Goal: Information Seeking & Learning: Learn about a topic

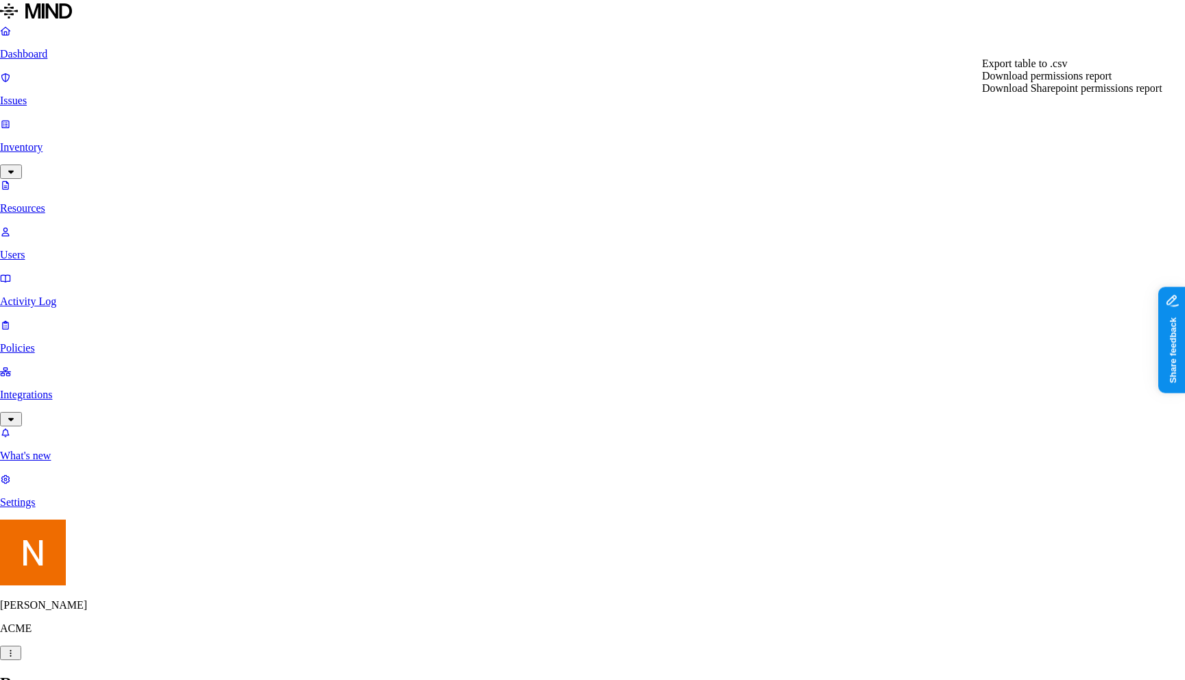
click at [73, 197] on html "Dashboard Issues Inventory Resources Users Activity Log Policies Integrations W…" at bounding box center [592, 647] width 1185 height 1295
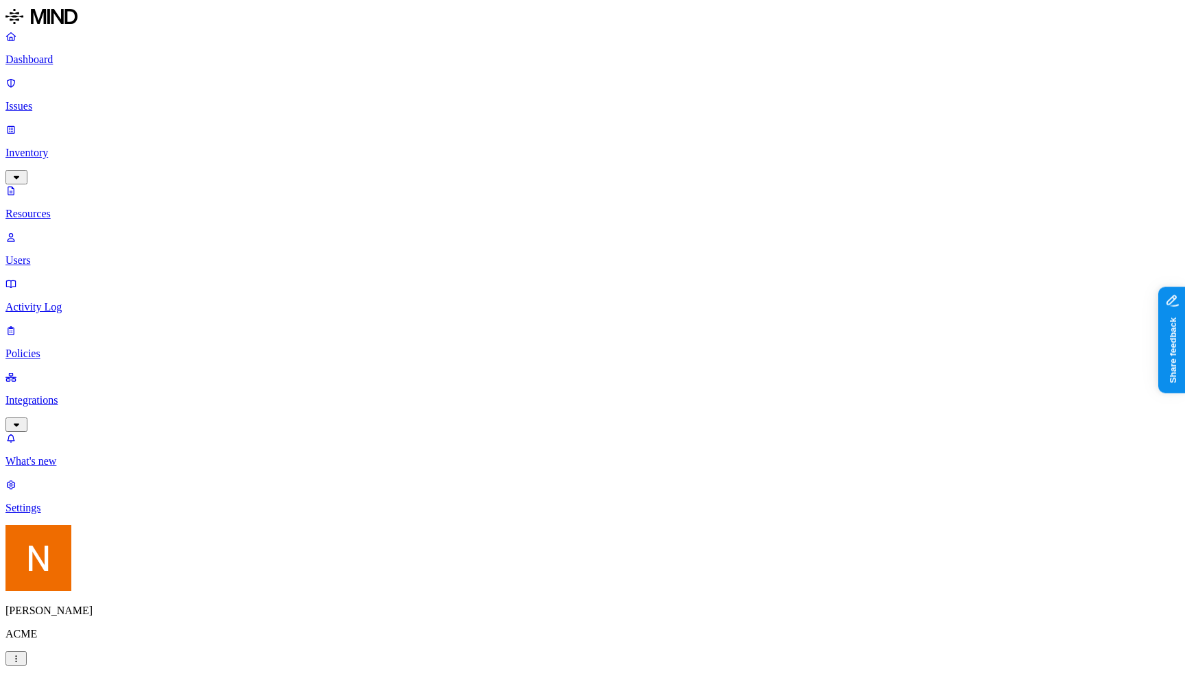
click at [80, 77] on link "Issues" at bounding box center [592, 95] width 1174 height 36
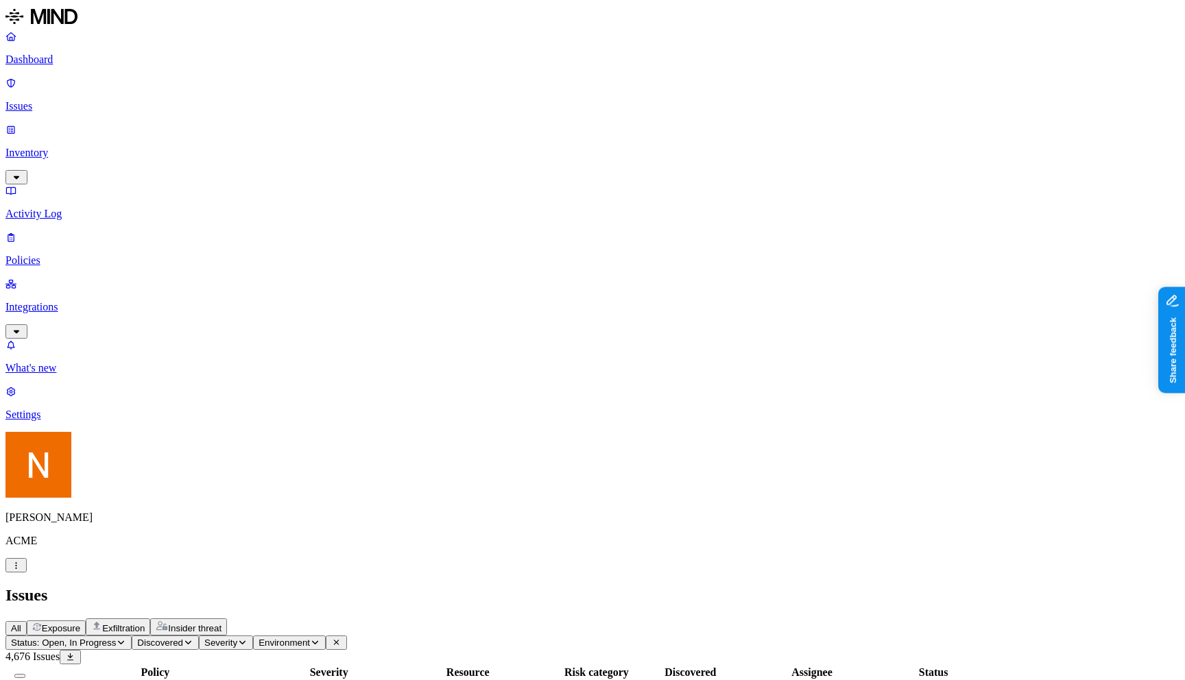
click at [76, 254] on p "Policies" at bounding box center [592, 260] width 1174 height 12
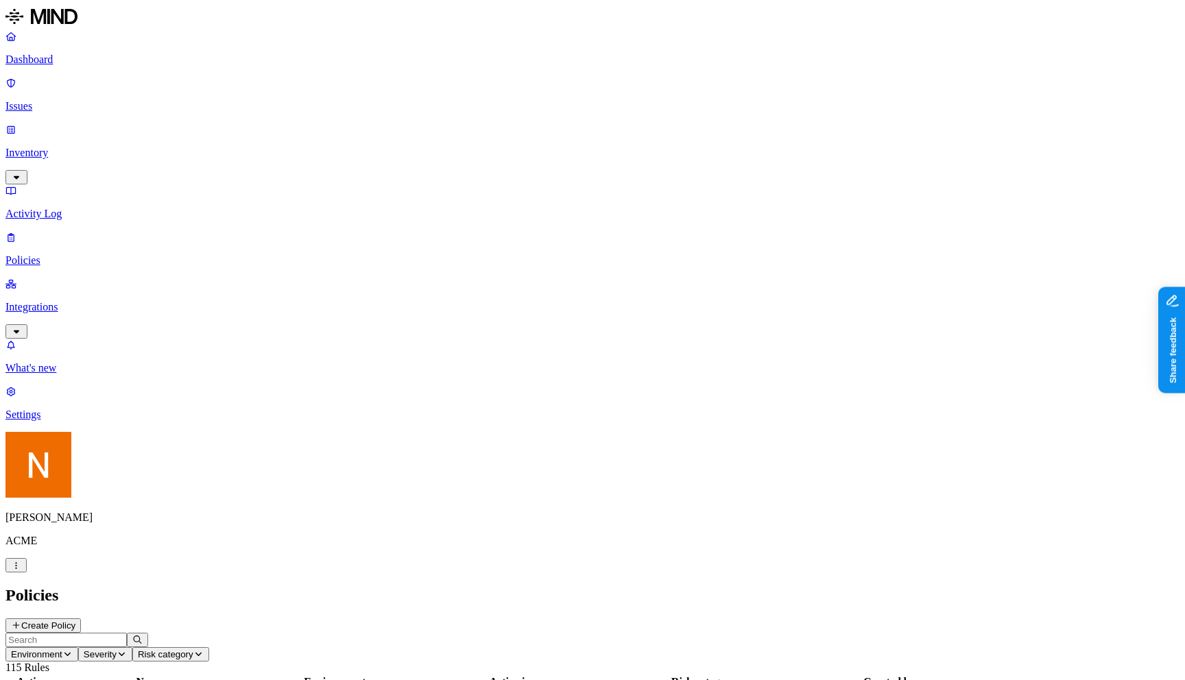
click at [86, 301] on p "Integrations" at bounding box center [592, 307] width 1174 height 12
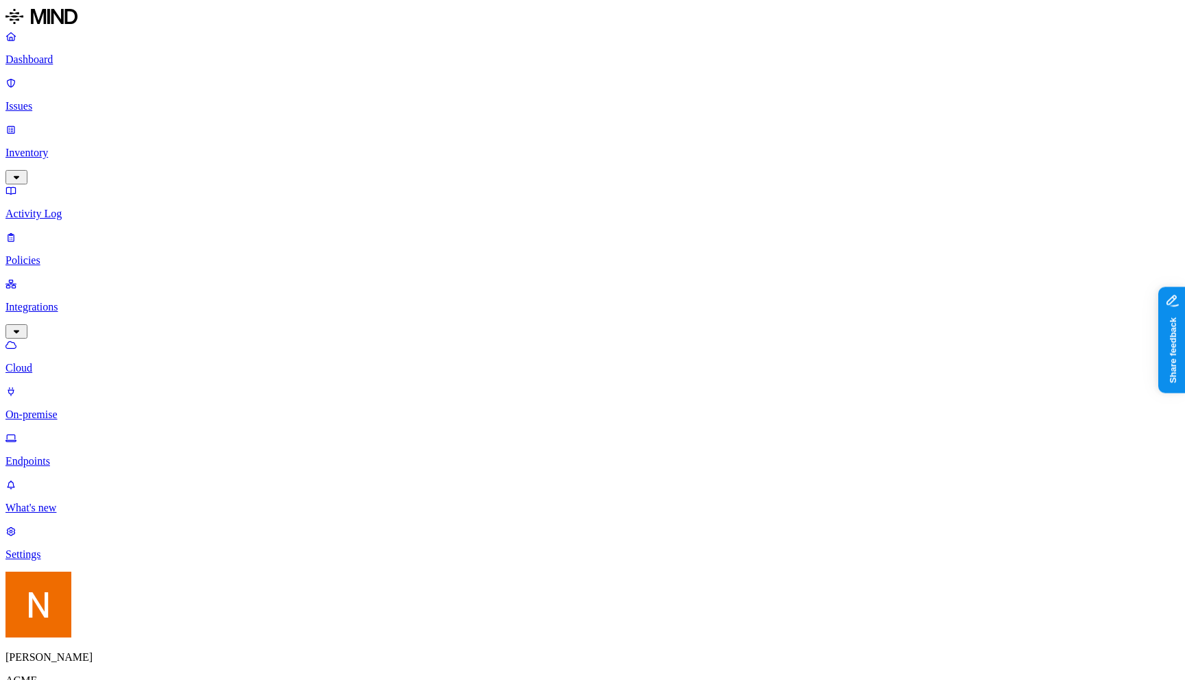
click at [89, 432] on link "Endpoints" at bounding box center [592, 450] width 1174 height 36
click at [100, 98] on div "Dashboard Issues Inventory Activity Log Policies Integrations Cloud On-premise …" at bounding box center [592, 249] width 1174 height 438
click at [101, 147] on p "Inventory" at bounding box center [592, 153] width 1174 height 12
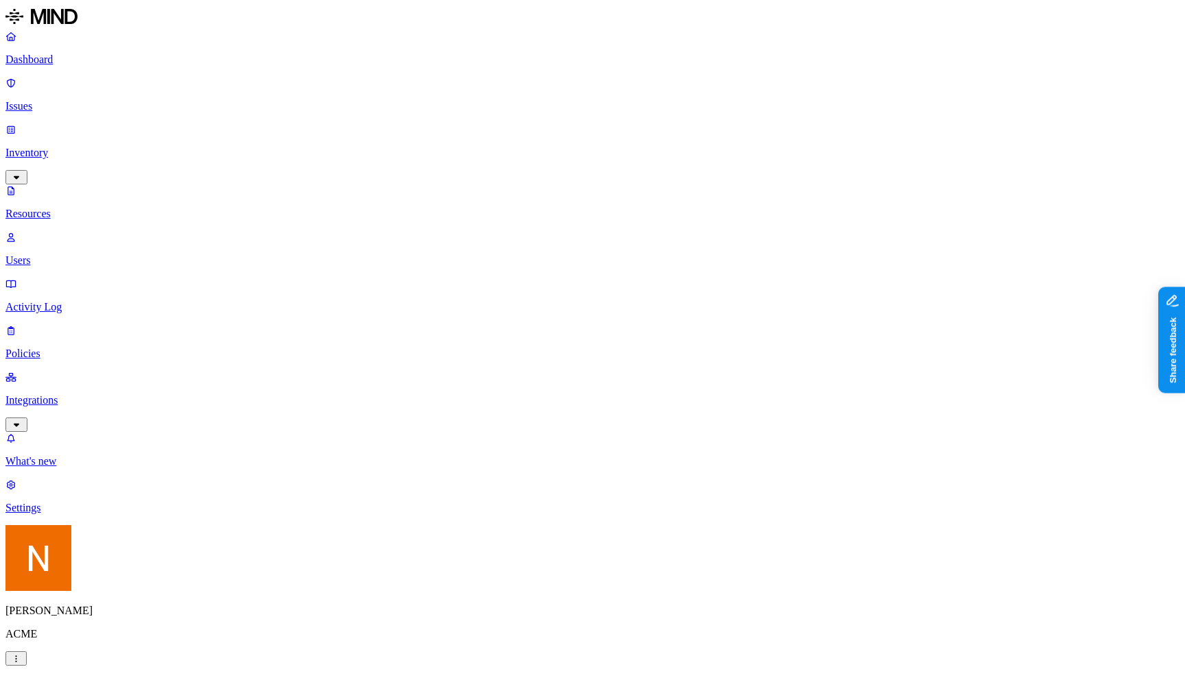
click at [667, 266] on div "Public" at bounding box center [667, 284] width 0 height 37
click at [733, 680] on h2 "Resources" at bounding box center [592, 689] width 1174 height 19
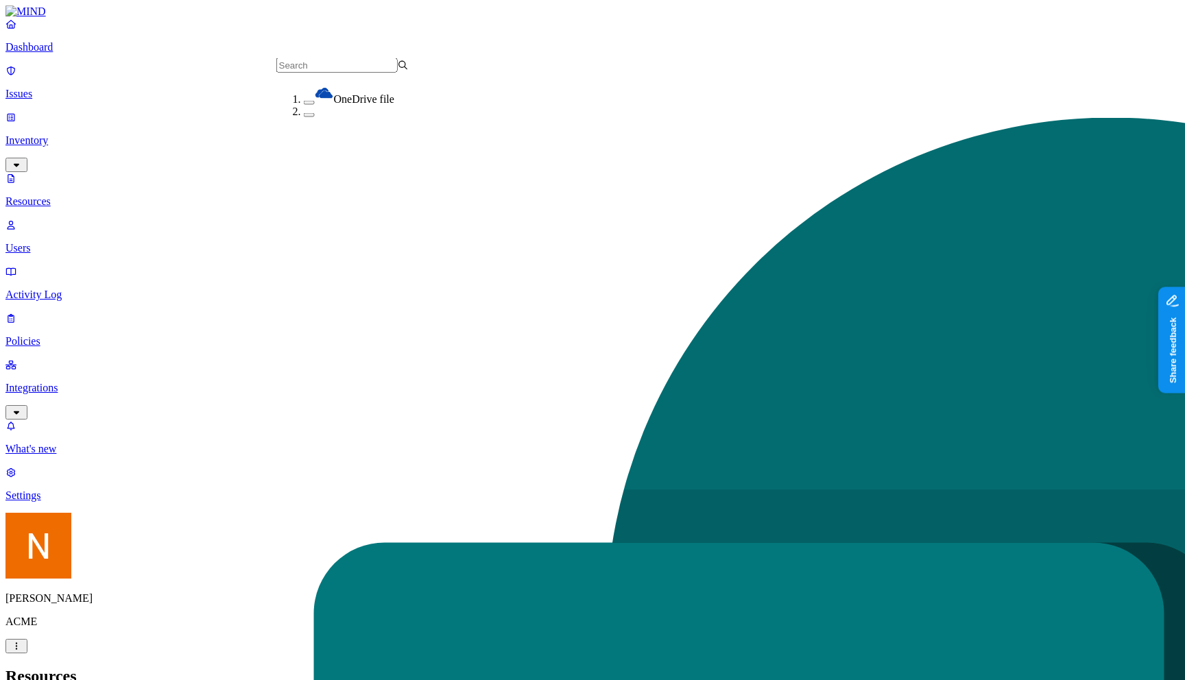
click at [462, 667] on header "Resources" at bounding box center [592, 676] width 1174 height 19
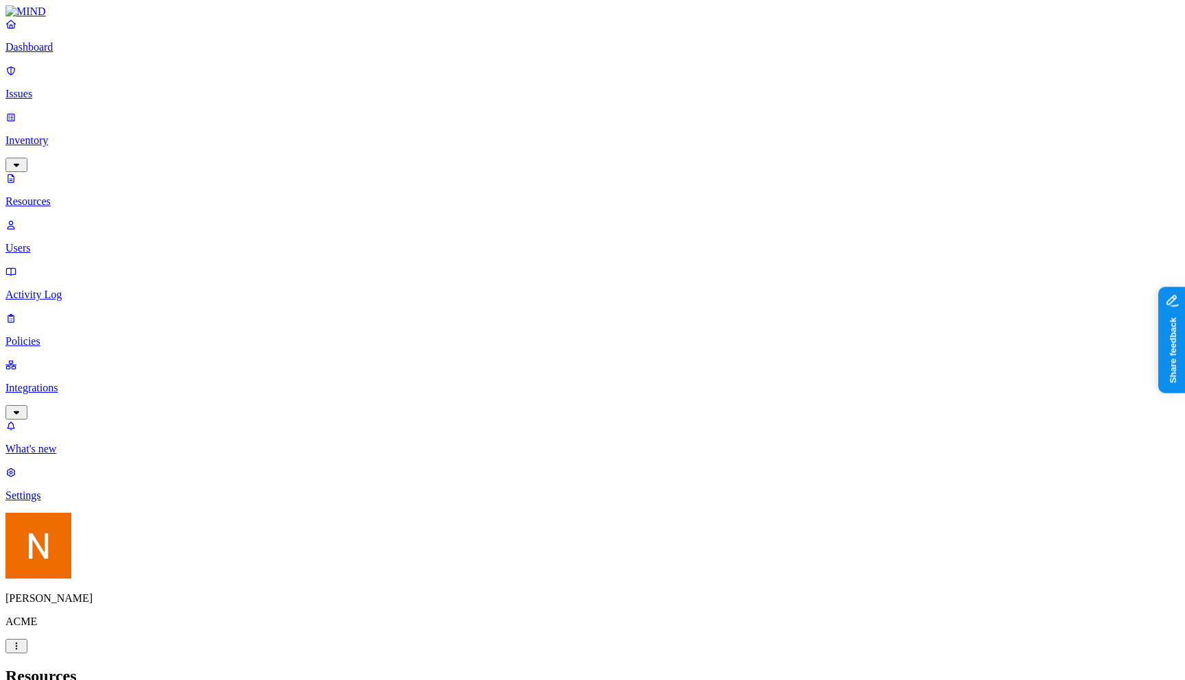
drag, startPoint x: 1068, startPoint y: 178, endPoint x: 977, endPoint y: 179, distance: 91.2
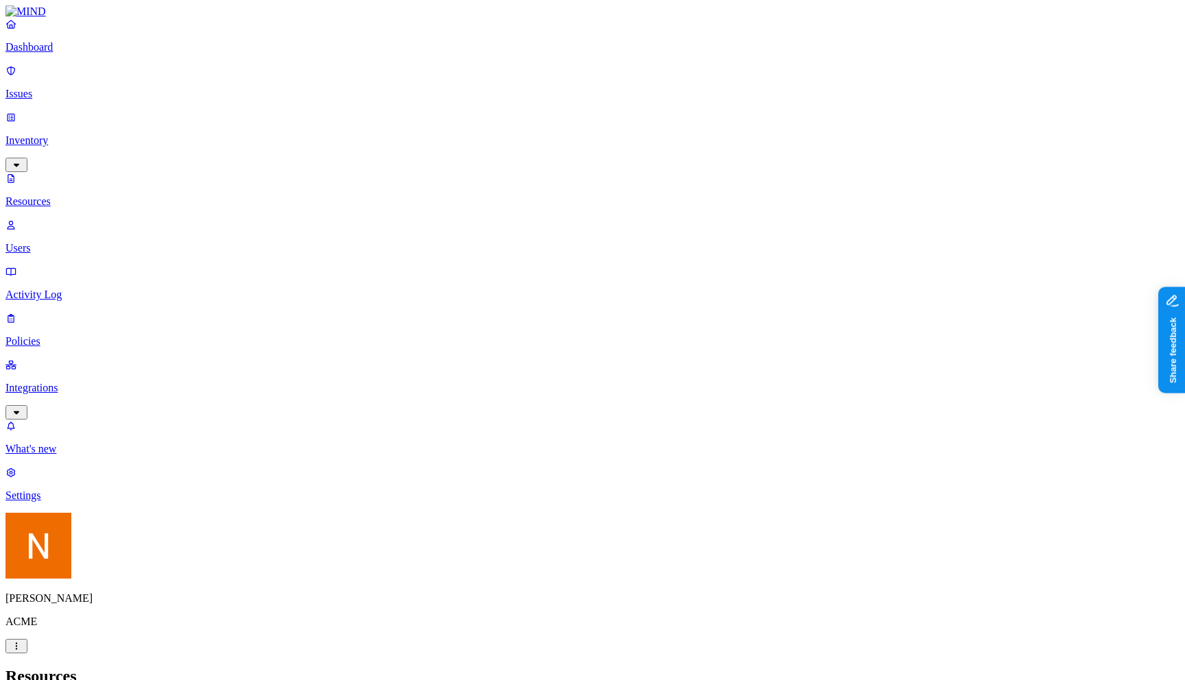
drag, startPoint x: 1092, startPoint y: 176, endPoint x: 1134, endPoint y: 173, distance: 42.7
